Goal: Task Accomplishment & Management: Manage account settings

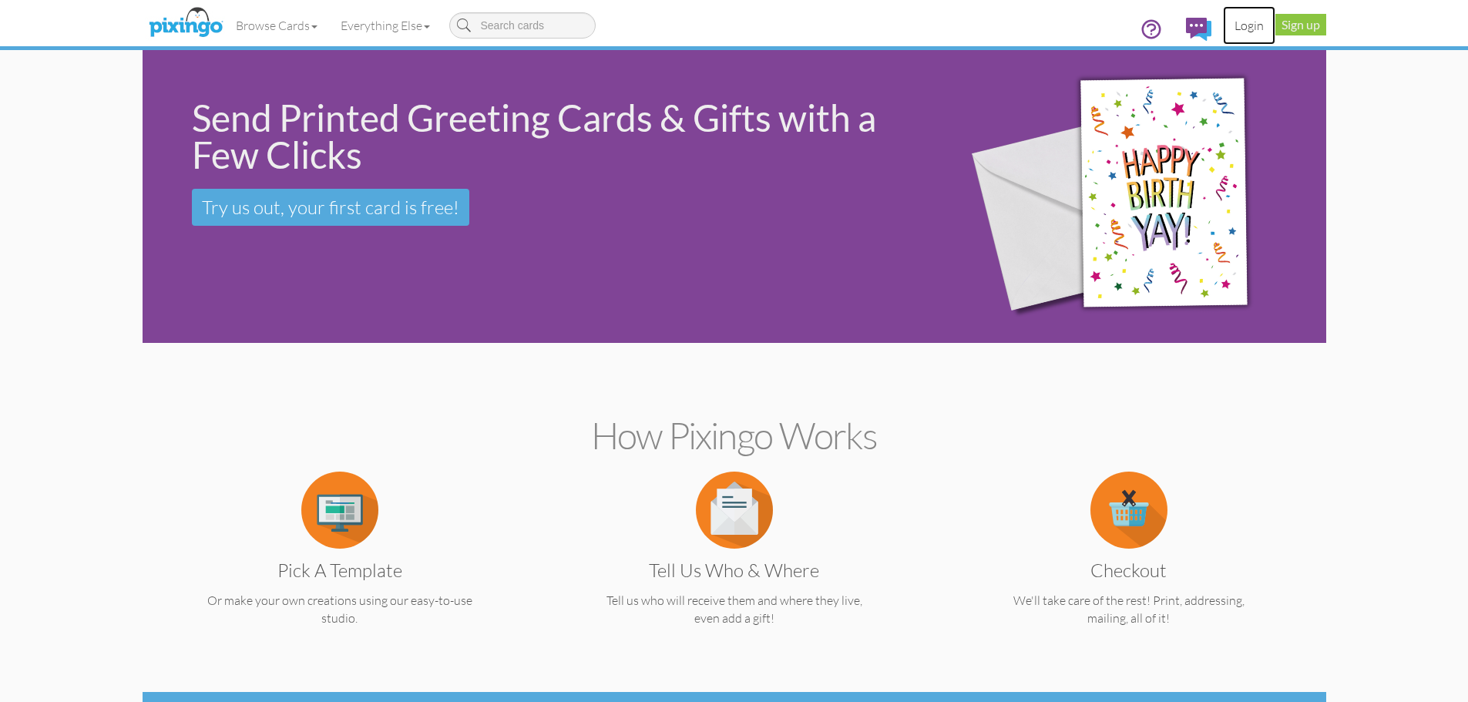
click at [1241, 26] on link "Login" at bounding box center [1249, 25] width 52 height 39
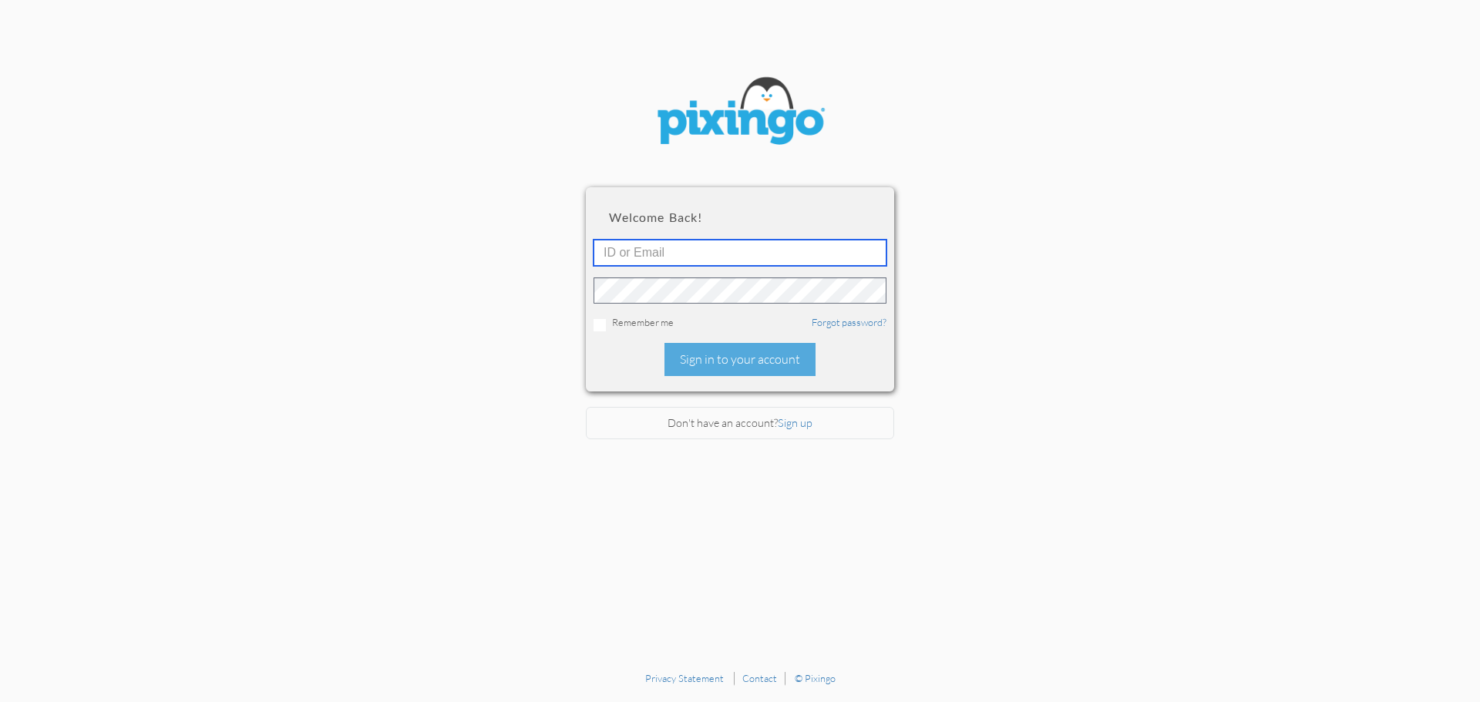
type input "[EMAIL_ADDRESS][DOMAIN_NAME]"
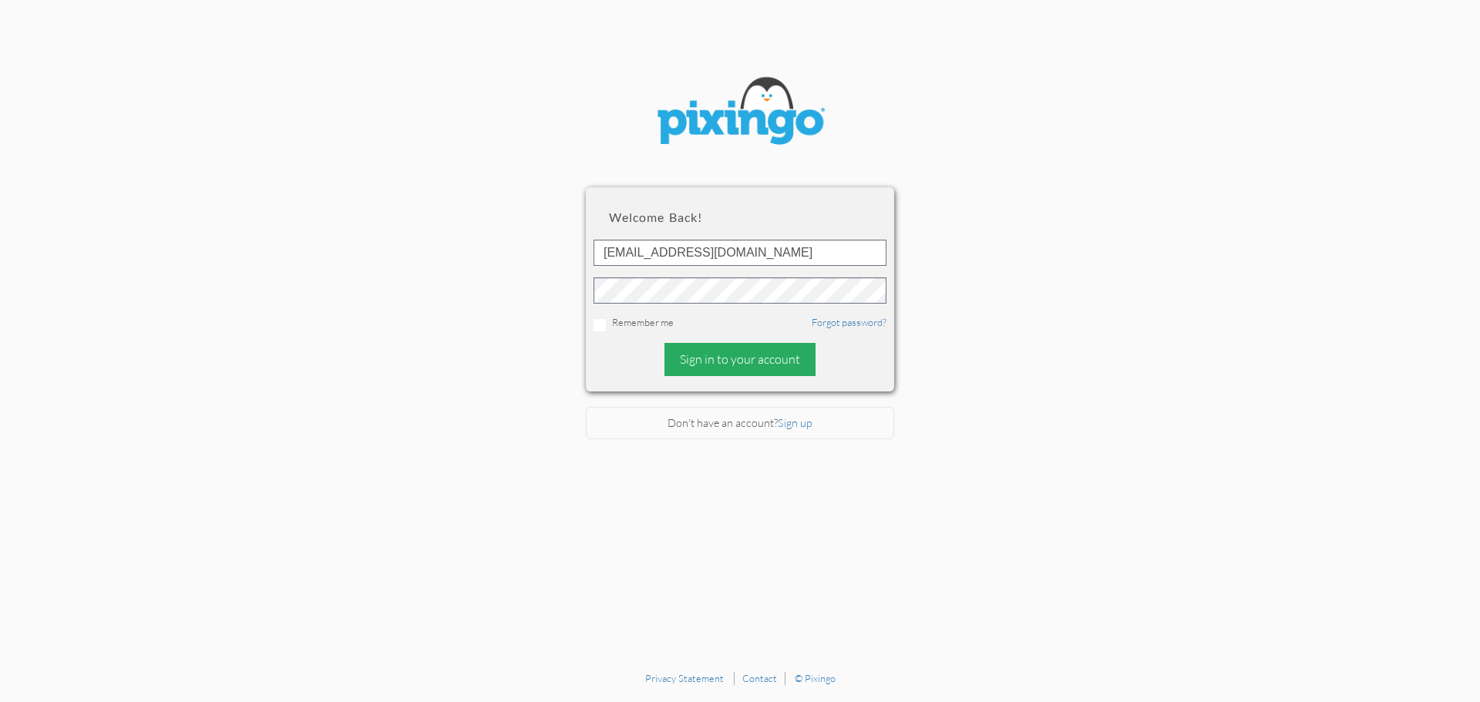
click at [729, 359] on div "Sign in to your account" at bounding box center [739, 359] width 151 height 33
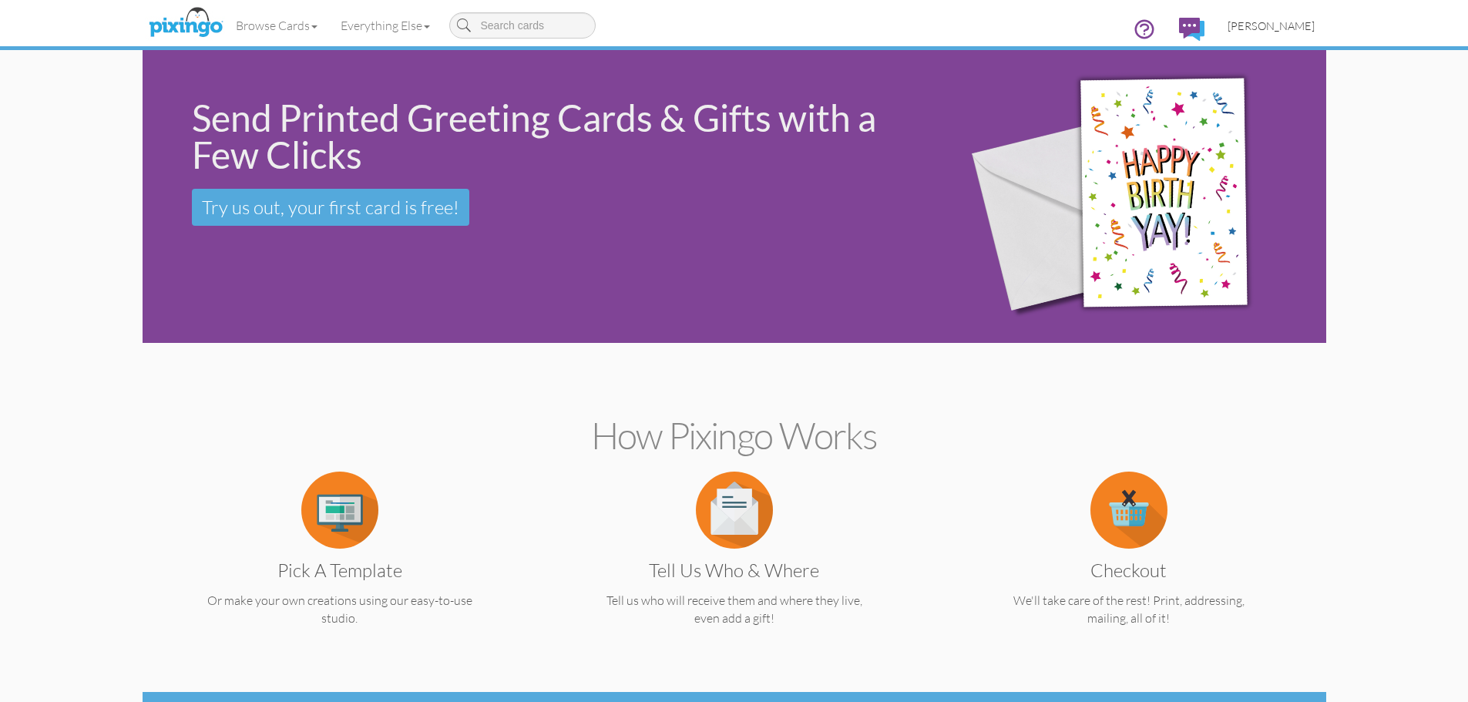
click at [1273, 27] on span "[PERSON_NAME]" at bounding box center [1271, 25] width 87 height 13
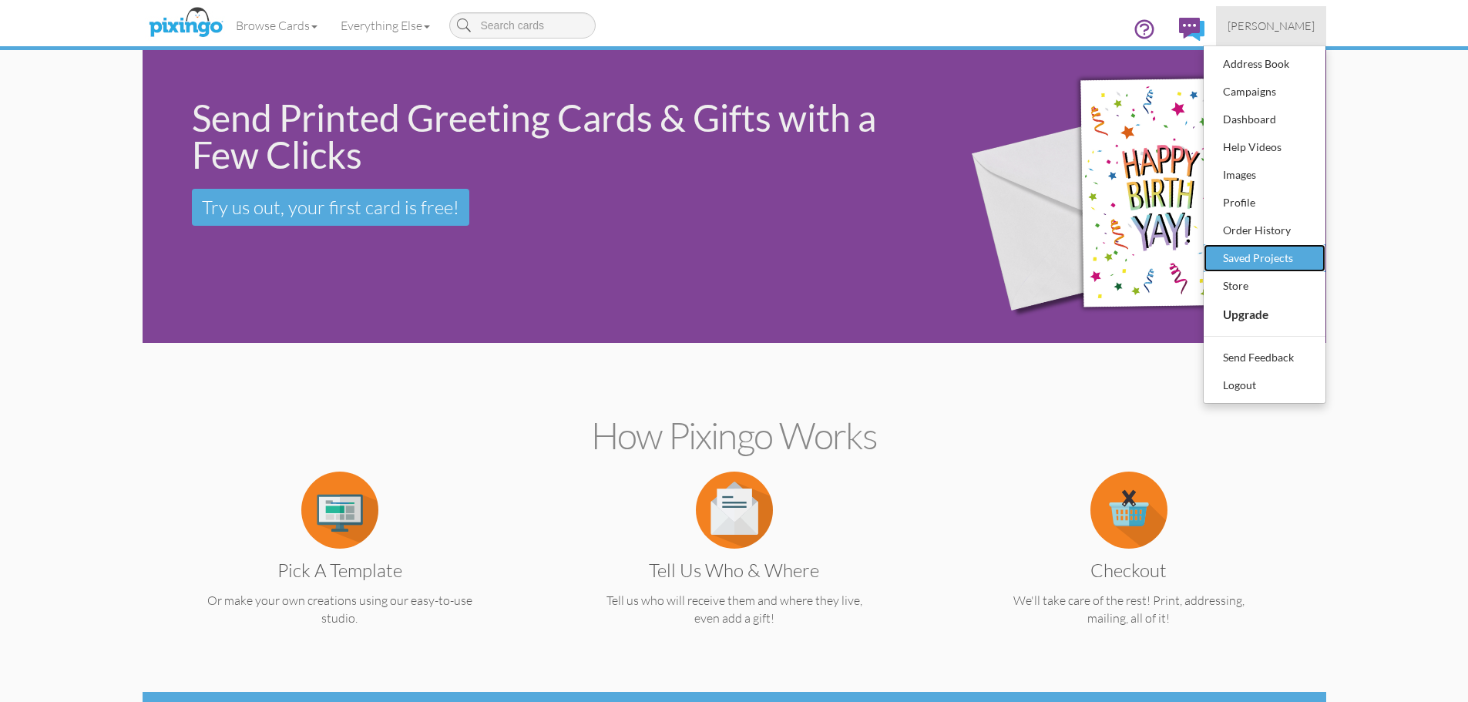
click at [1232, 261] on div "Saved Projects" at bounding box center [1264, 258] width 91 height 23
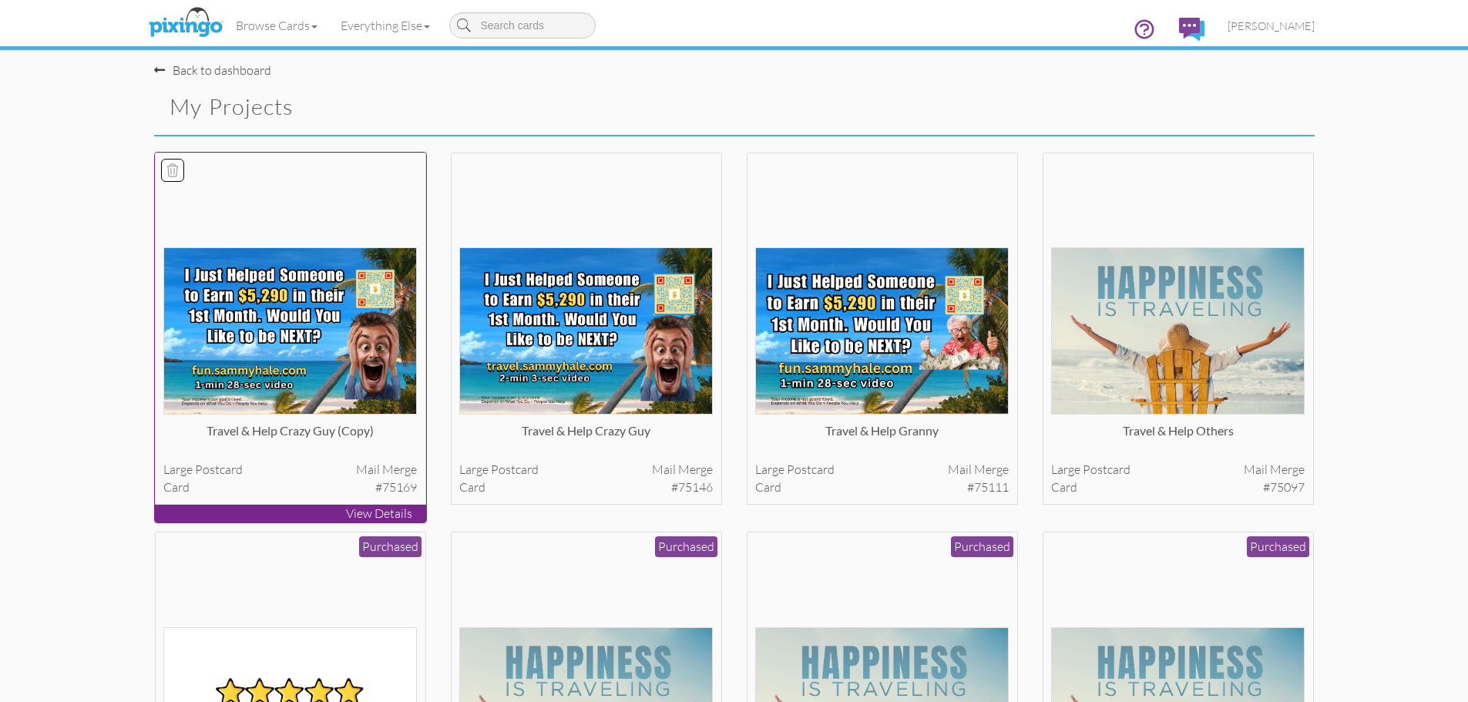
click at [287, 402] on img at bounding box center [290, 330] width 254 height 167
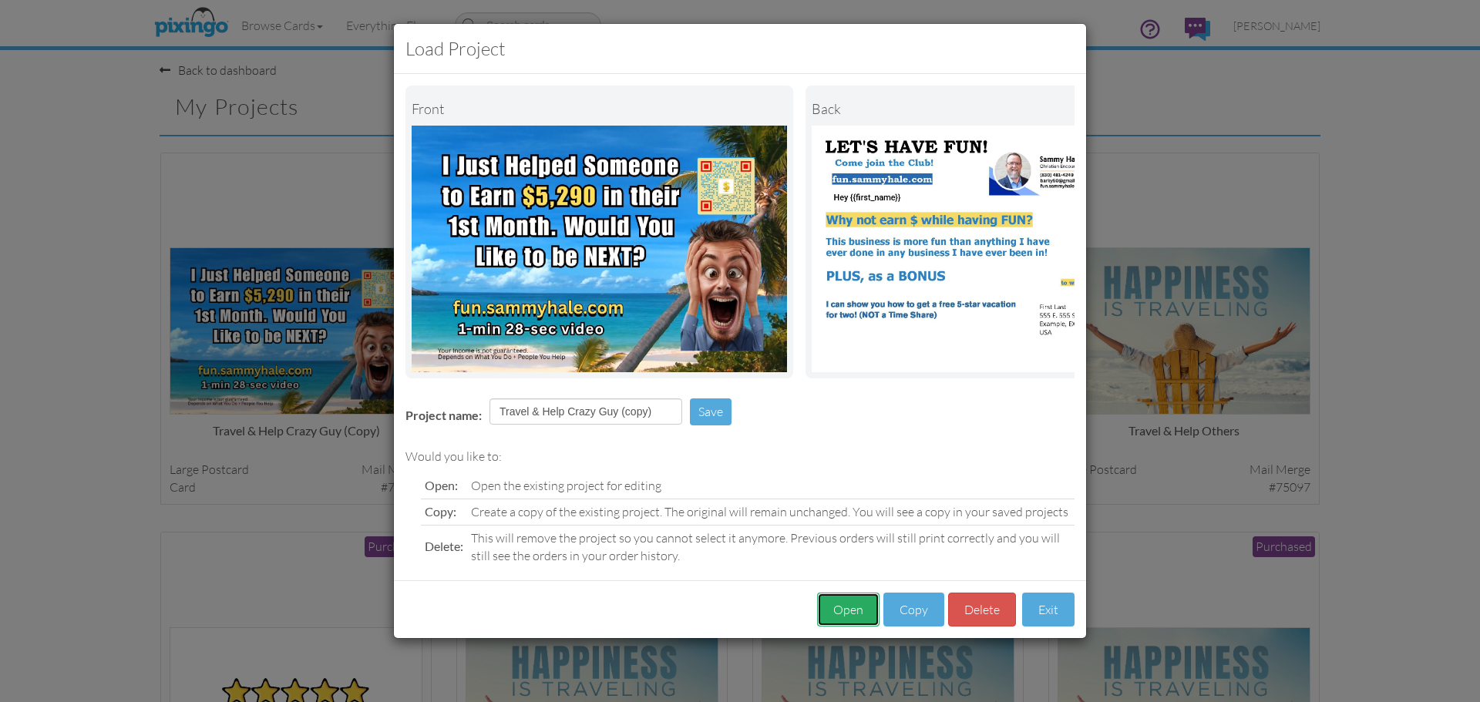
click at [842, 618] on button "Open" at bounding box center [848, 610] width 62 height 35
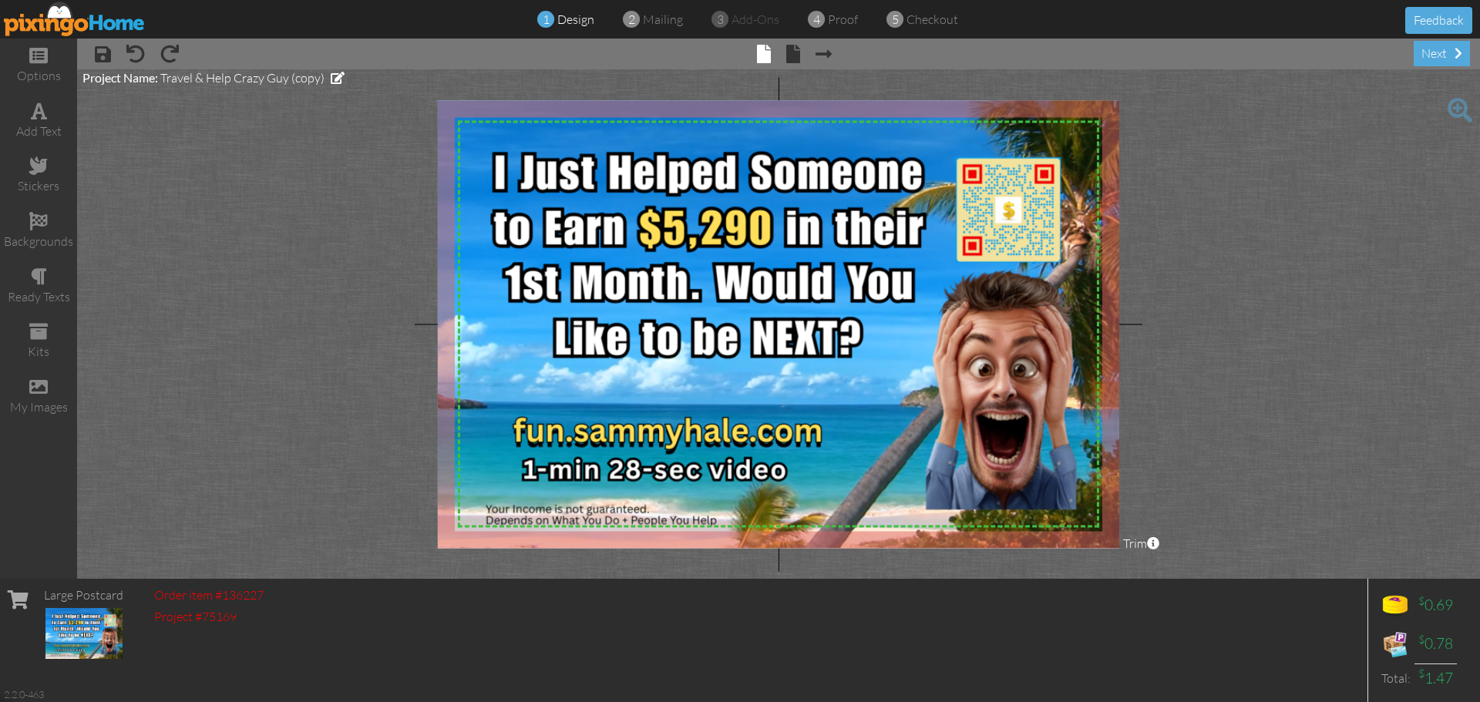
click at [54, 22] on img at bounding box center [75, 19] width 142 height 35
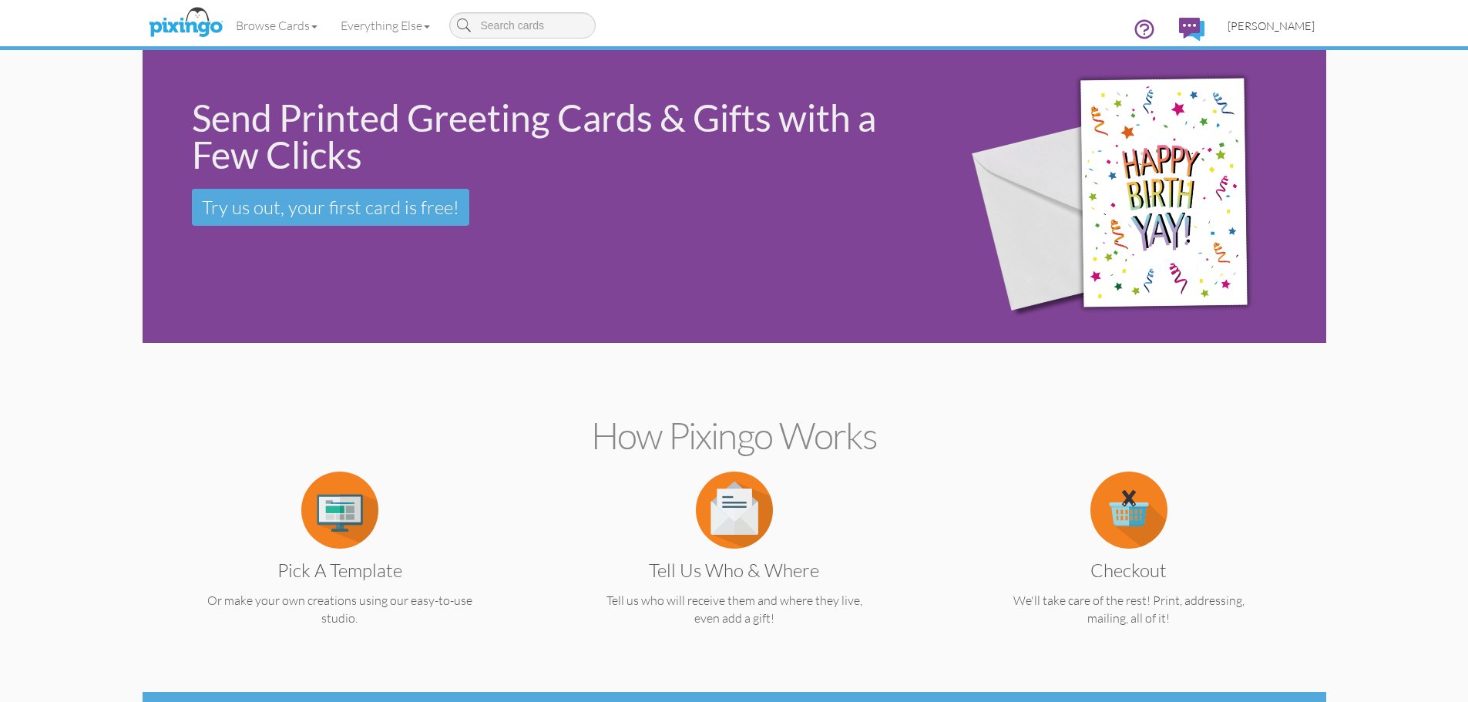
click at [1276, 32] on link "[PERSON_NAME]" at bounding box center [1271, 25] width 110 height 39
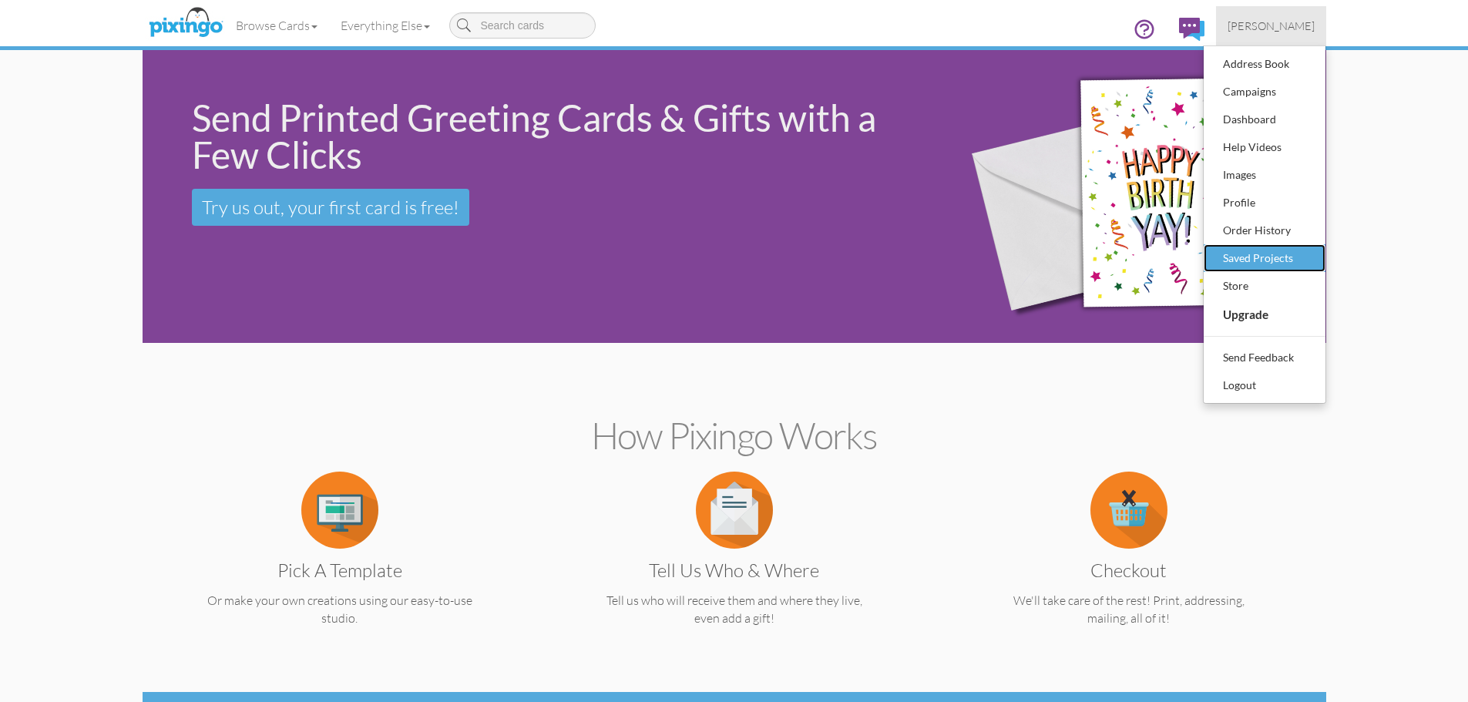
click at [1257, 253] on div "Saved Projects" at bounding box center [1264, 258] width 91 height 23
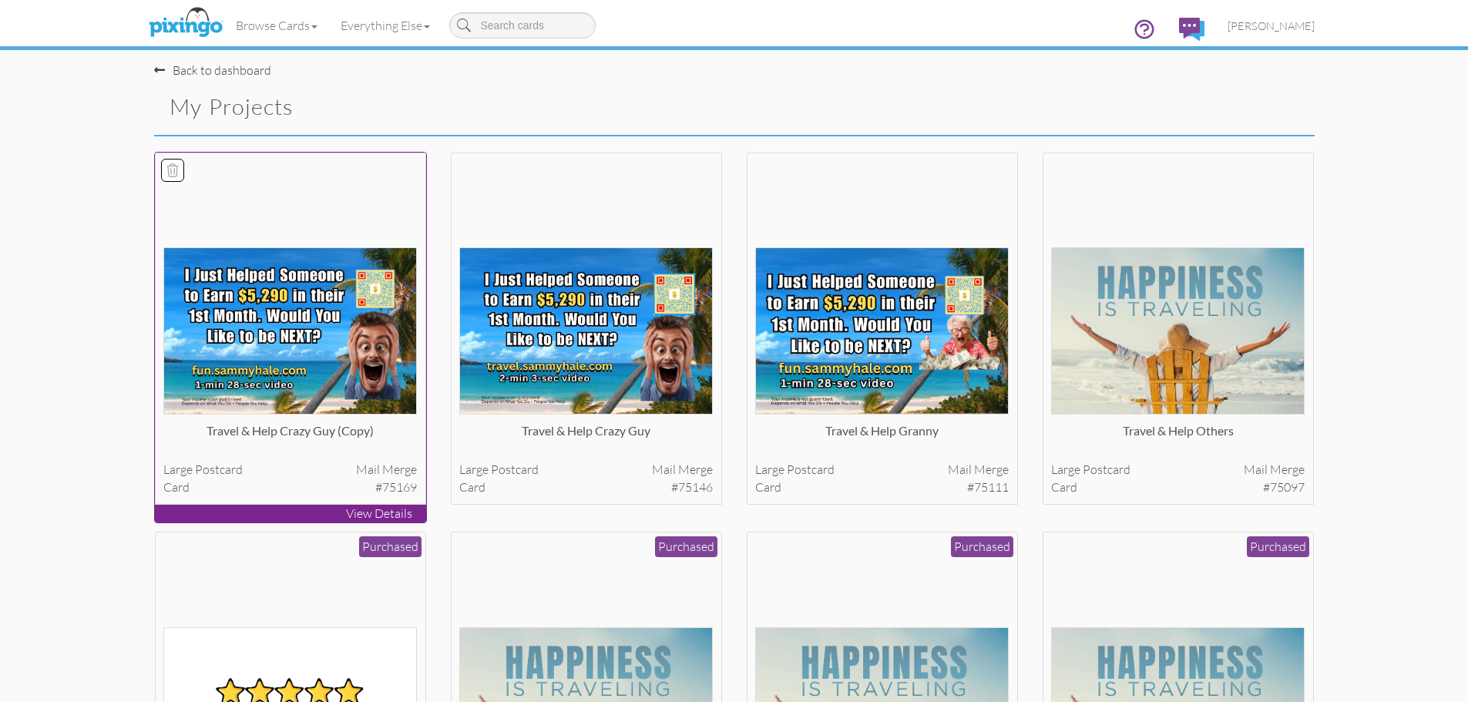
click at [335, 365] on img at bounding box center [290, 330] width 254 height 167
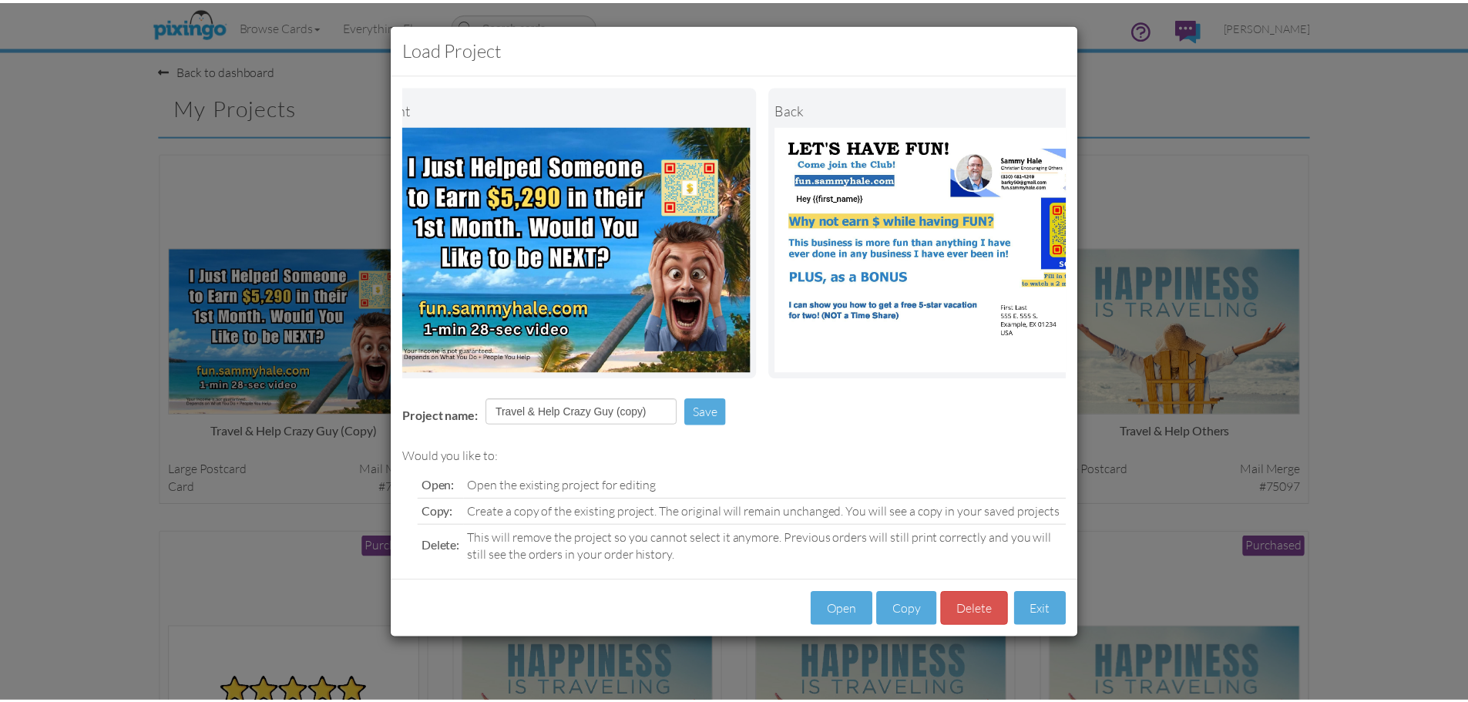
scroll to position [0, 119]
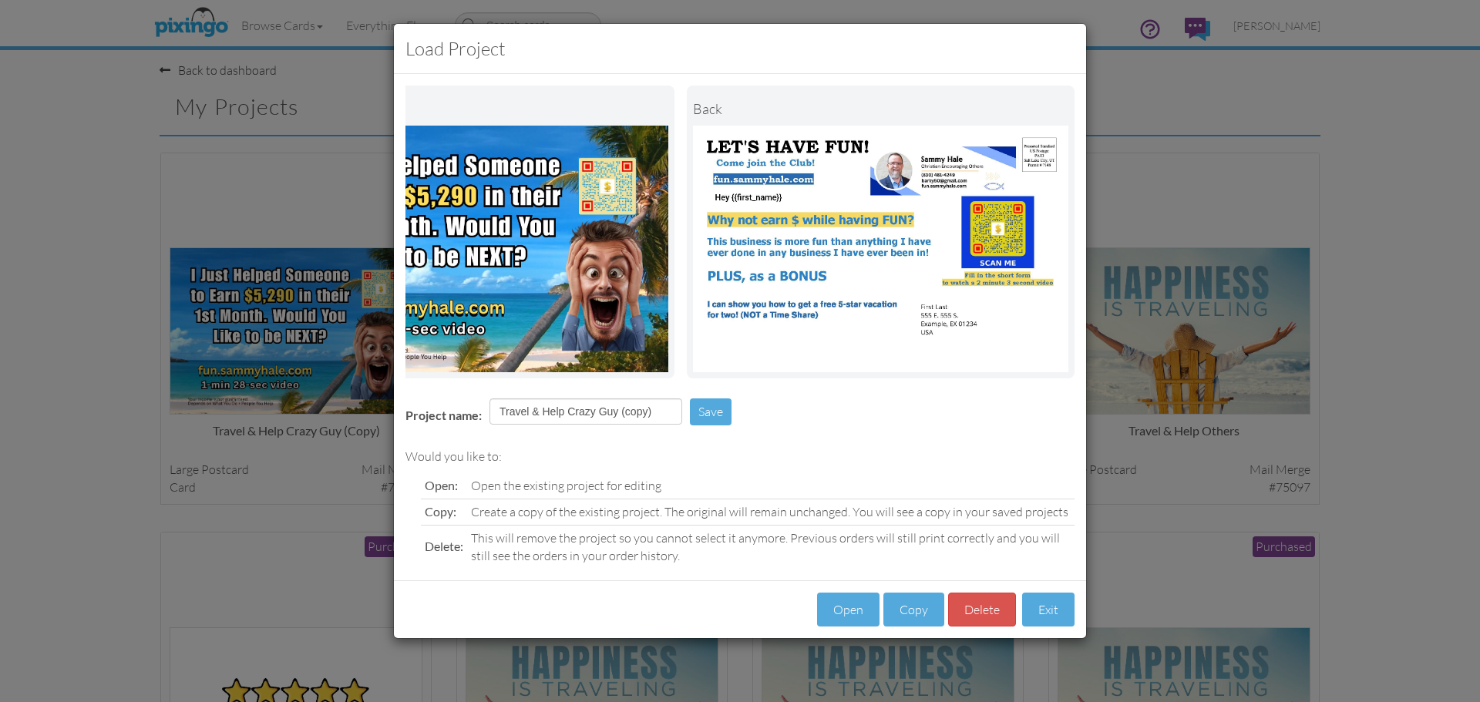
click at [1336, 113] on div "Load Project Front back Project name: Travel & Help Crazy Guy (copy) Save Would…" at bounding box center [740, 351] width 1480 height 702
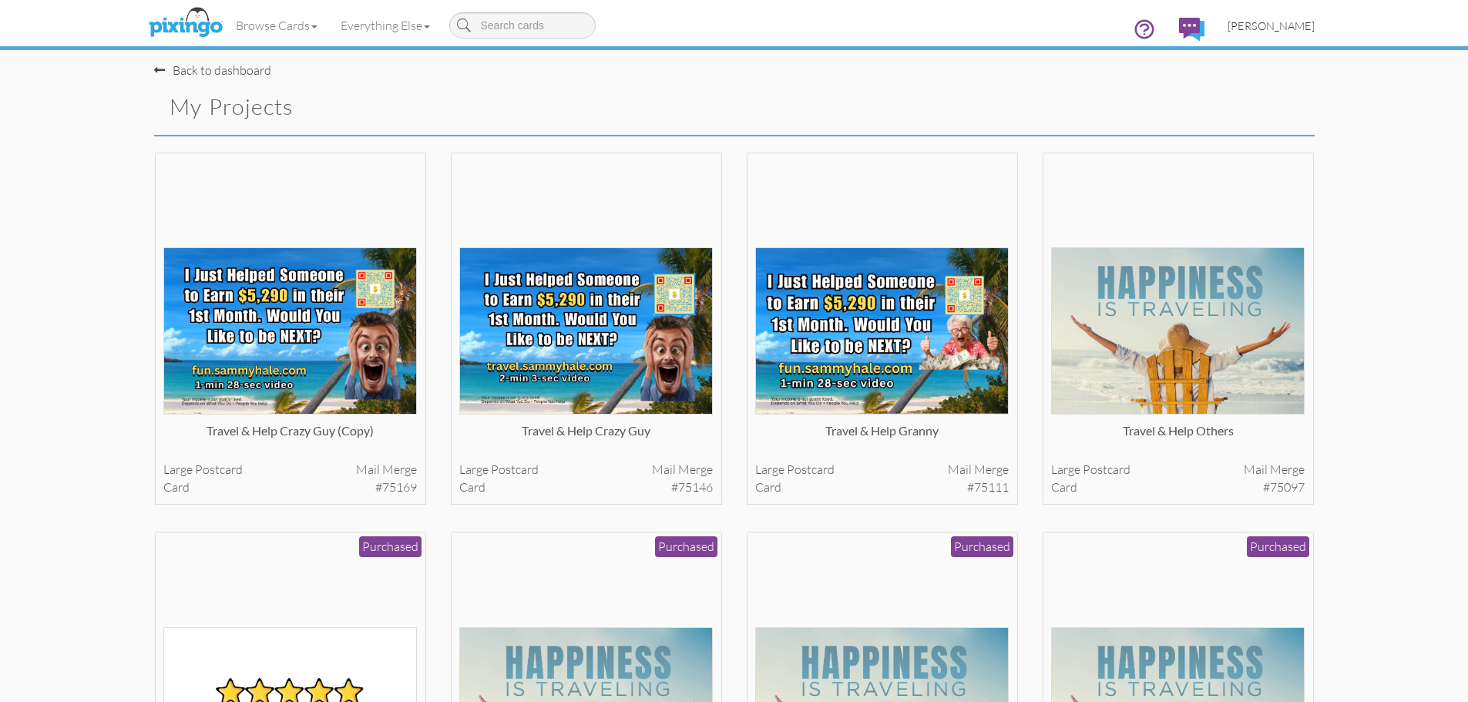
click at [1271, 24] on span "[PERSON_NAME]" at bounding box center [1271, 25] width 87 height 13
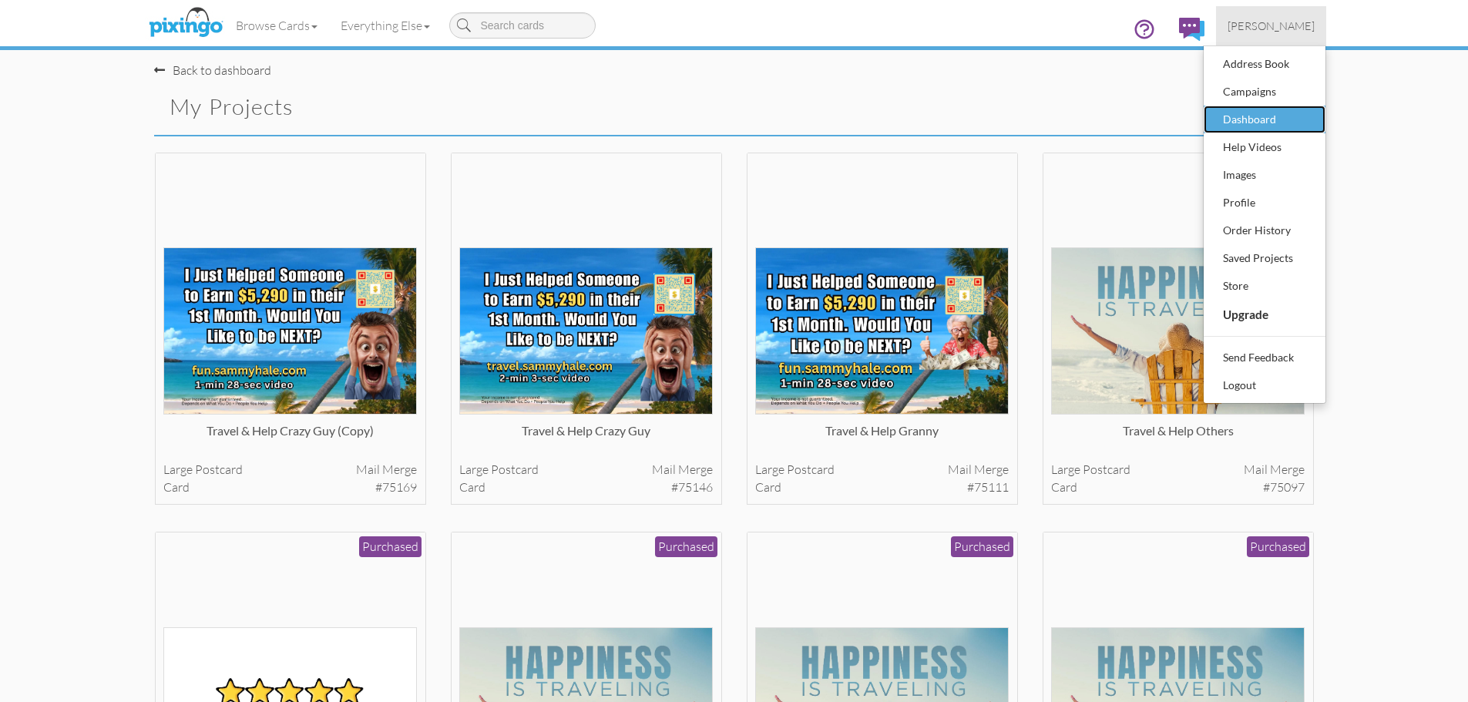
click at [1256, 120] on div "Dashboard" at bounding box center [1264, 119] width 91 height 23
